Goal: Information Seeking & Learning: Check status

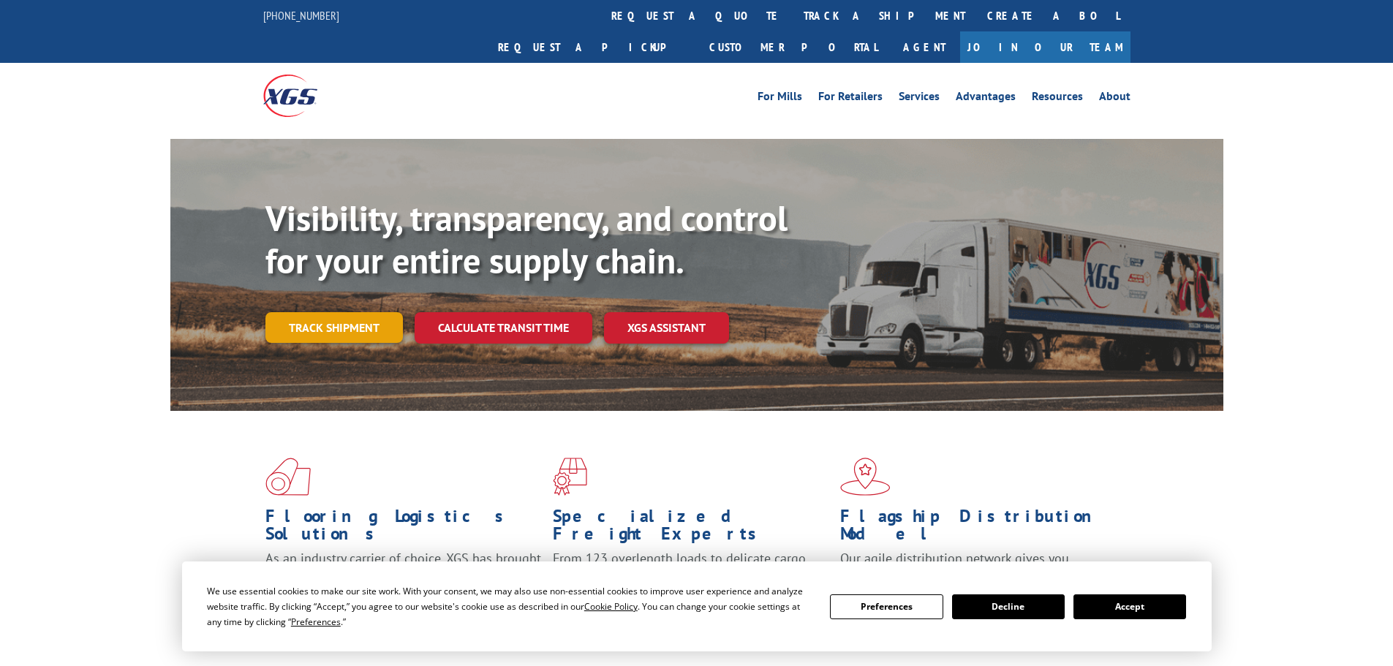
click at [329, 312] on link "Track shipment" at bounding box center [333, 327] width 137 height 31
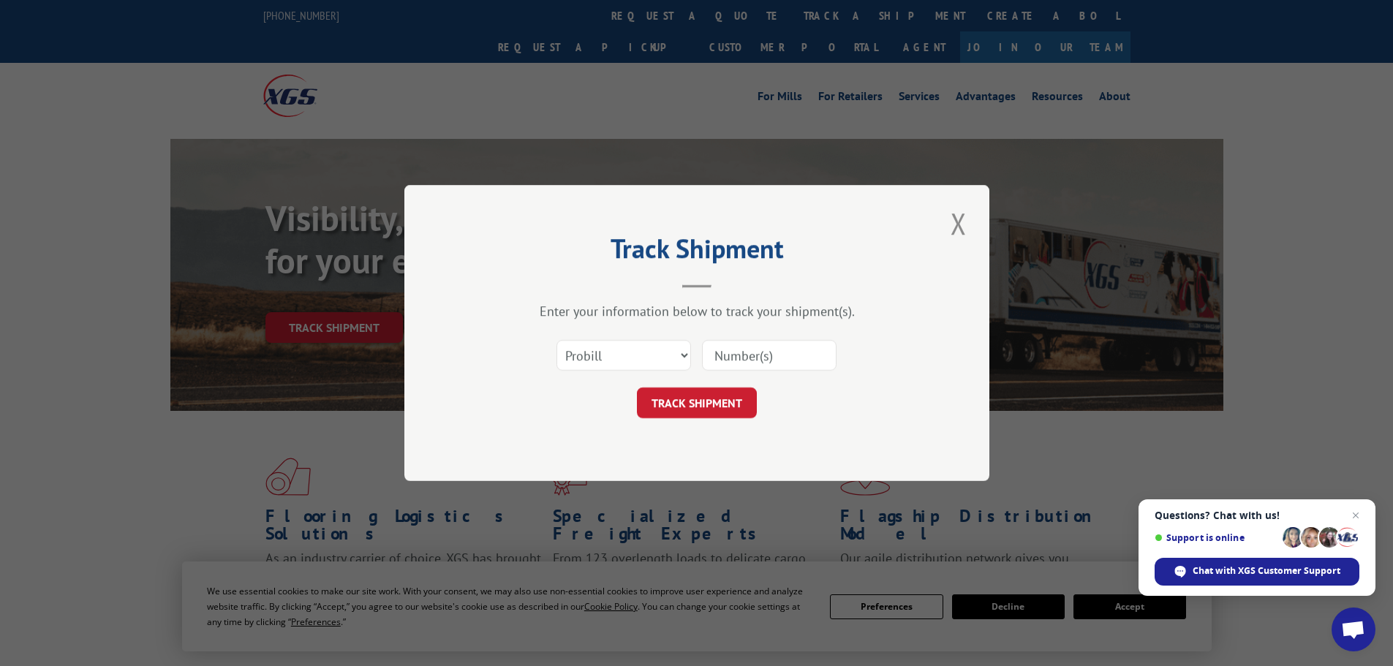
click at [769, 352] on input at bounding box center [769, 355] width 135 height 31
paste input "14798247"
type input "14798247"
click at [717, 404] on button "TRACK SHIPMENT" at bounding box center [697, 402] width 120 height 31
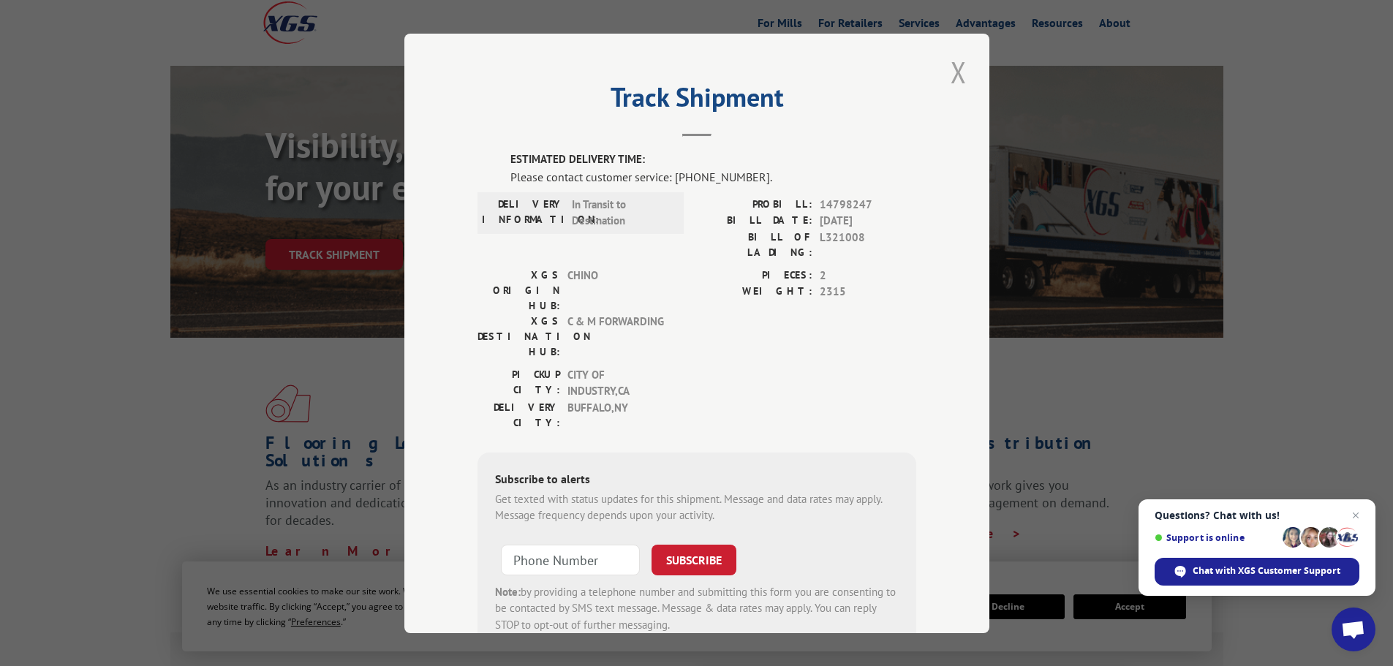
click at [958, 78] on button "Close modal" at bounding box center [958, 72] width 25 height 40
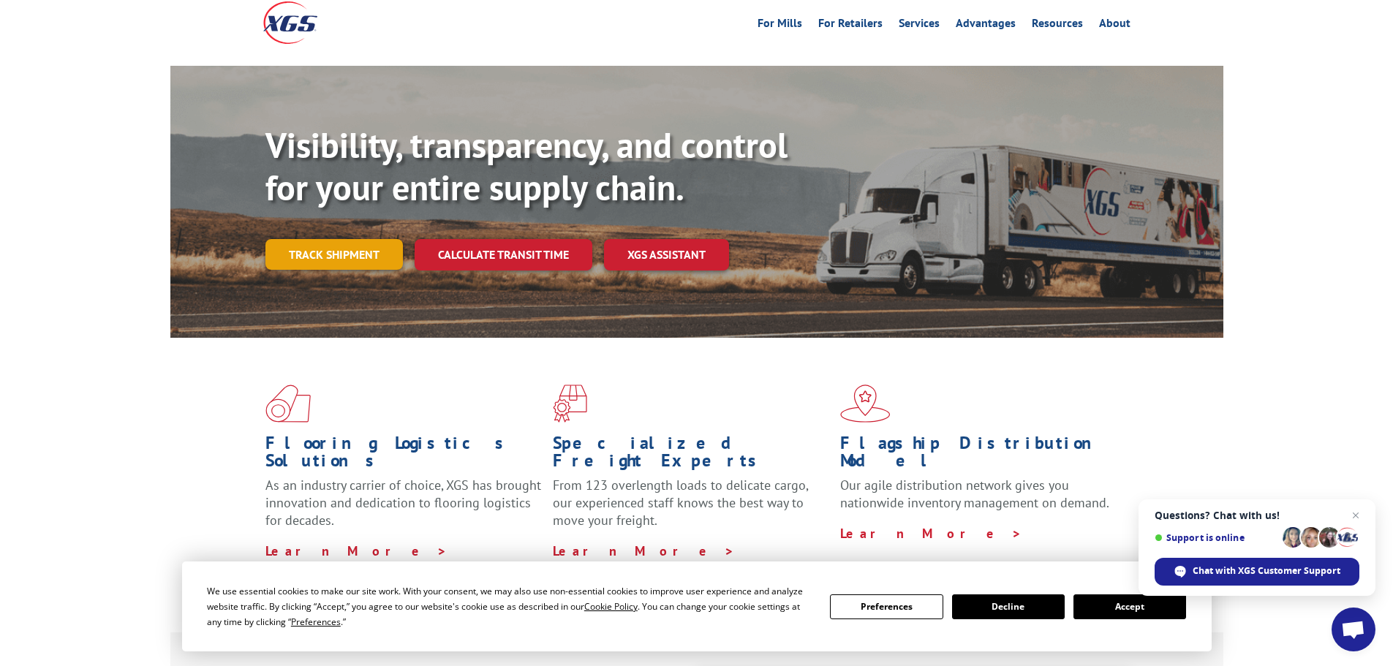
click at [364, 239] on link "Track shipment" at bounding box center [333, 254] width 137 height 31
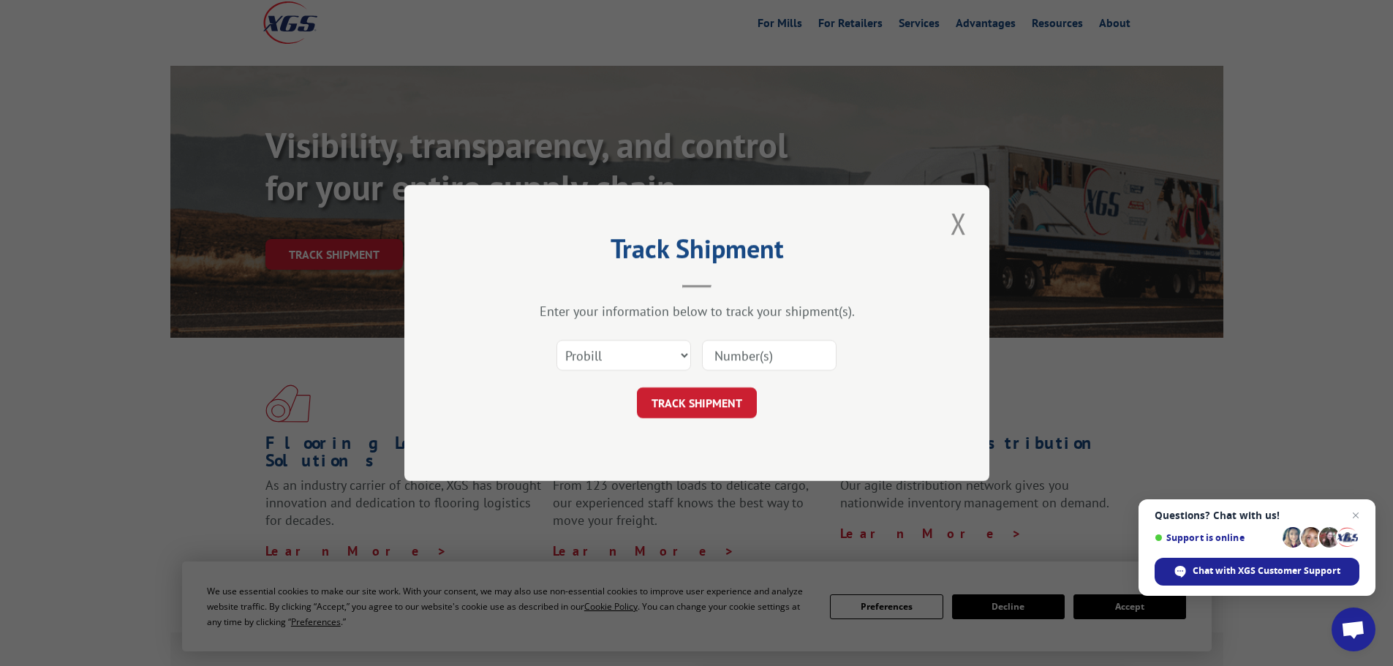
click at [754, 364] on input at bounding box center [769, 355] width 135 height 31
paste input "14798247"
type input "14798247"
click at [708, 396] on button "TRACK SHIPMENT" at bounding box center [697, 402] width 120 height 31
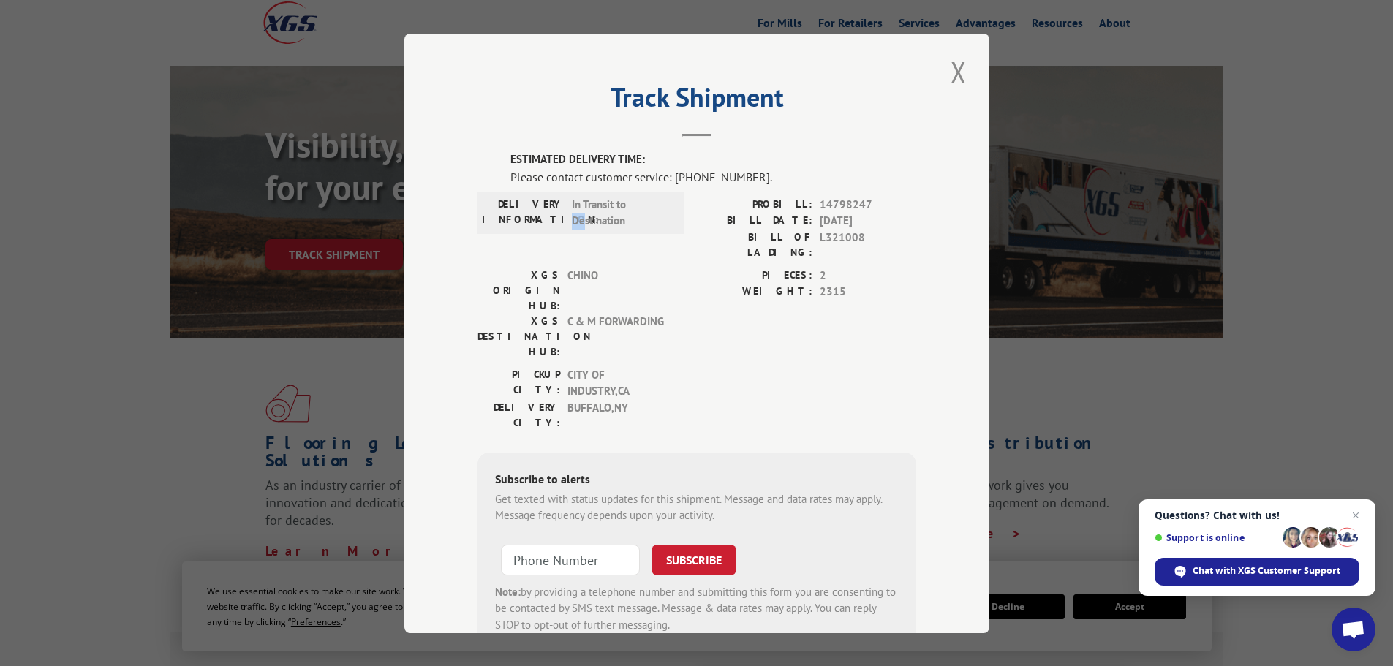
drag, startPoint x: 580, startPoint y: 220, endPoint x: 636, endPoint y: 206, distance: 58.0
click at [636, 206] on span "In Transit to Destination" at bounding box center [621, 212] width 99 height 33
click at [958, 64] on button "Close modal" at bounding box center [958, 72] width 25 height 40
